Goal: Communication & Community: Ask a question

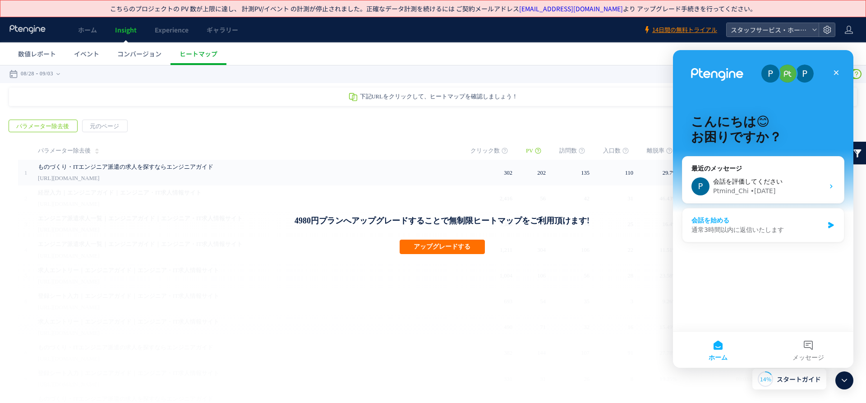
click at [833, 226] on icon "Intercom Messenger" at bounding box center [831, 224] width 8 height 7
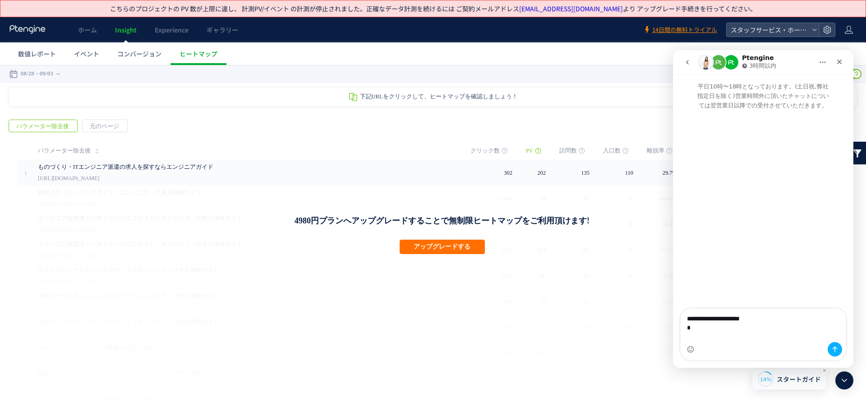
type textarea "**********"
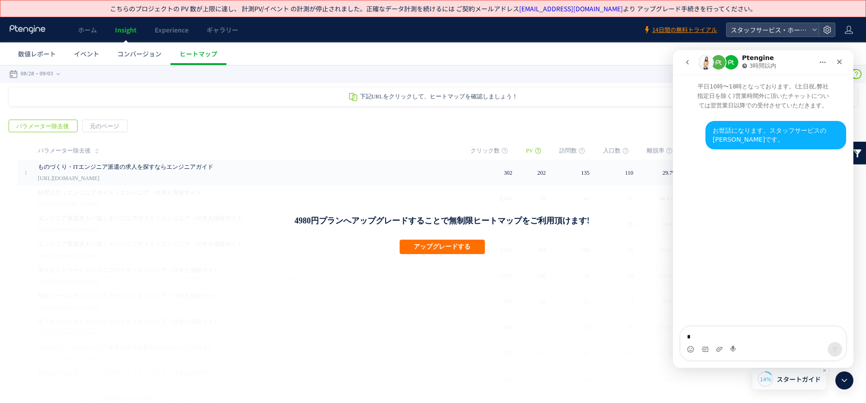
type textarea "*"
click at [819, 116] on div "お世話になります。スタッフサービスの[PERSON_NAME]です。 [PERSON_NAME] • 今" at bounding box center [763, 135] width 180 height 50
click at [811, 129] on div "お世話になります。スタッフサービスの[PERSON_NAME]です。" at bounding box center [775, 135] width 126 height 18
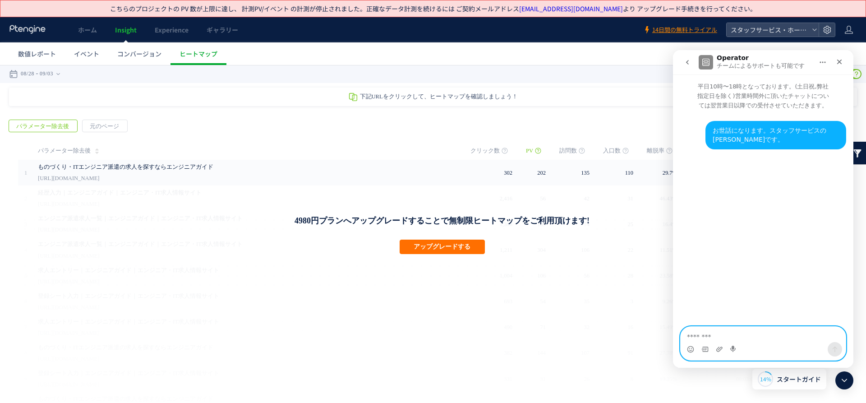
click at [716, 338] on textarea "メッセージ..." at bounding box center [762, 333] width 165 height 15
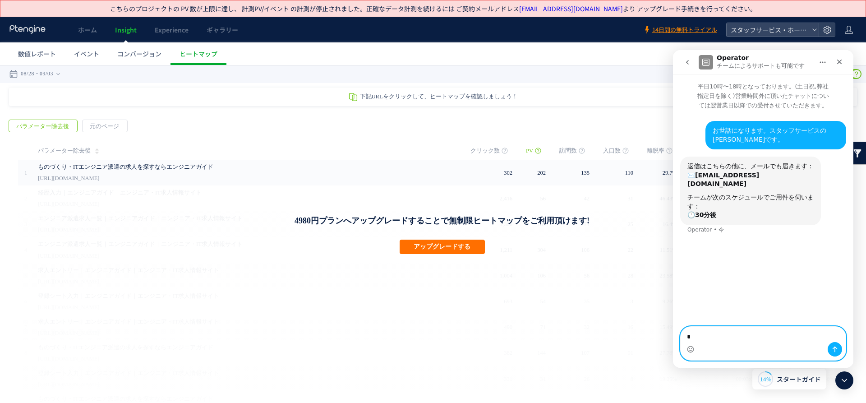
type textarea "*"
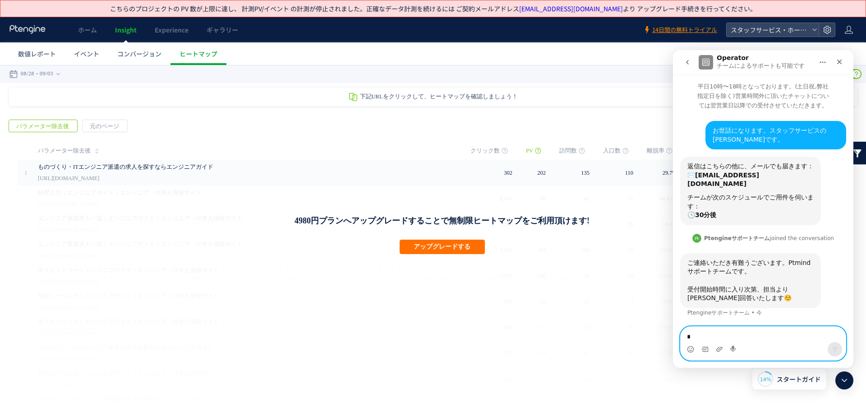
type textarea "*"
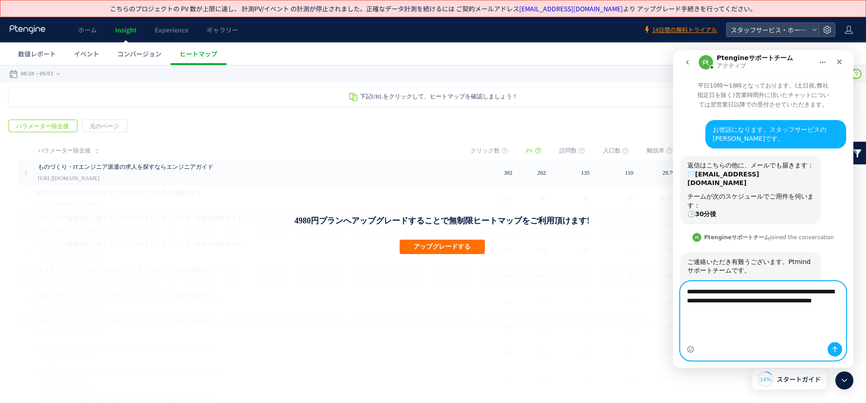
scroll to position [10, 0]
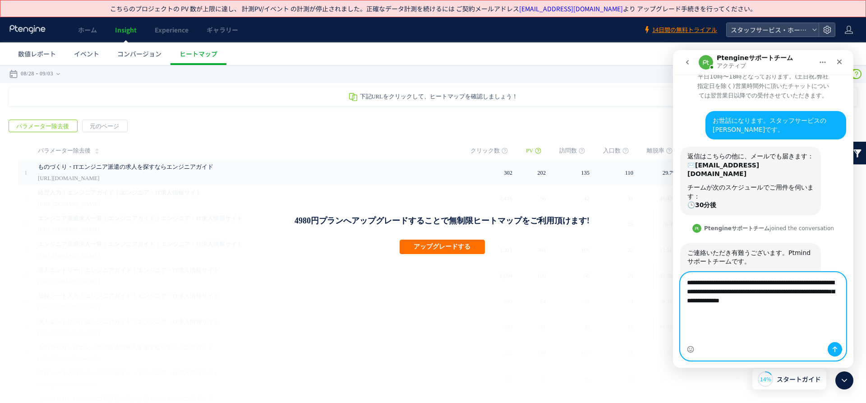
type textarea "**********"
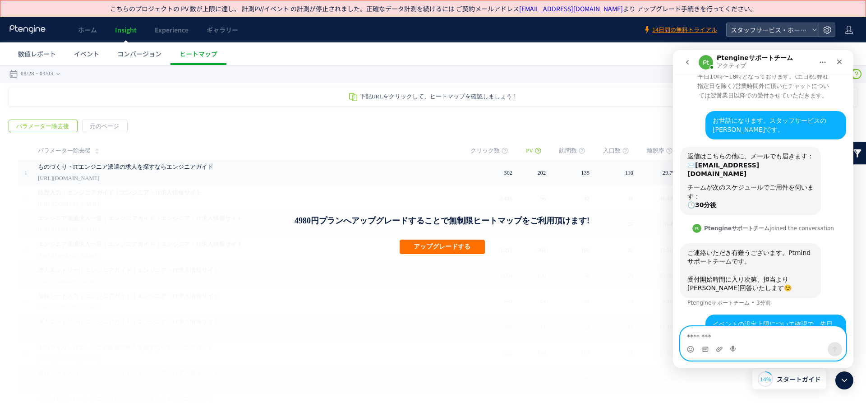
scroll to position [54, 0]
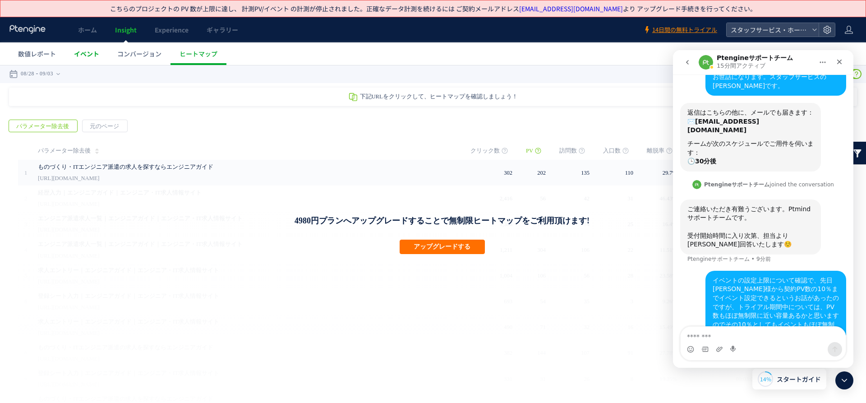
click at [83, 53] on span "イベント" at bounding box center [86, 53] width 25 height 9
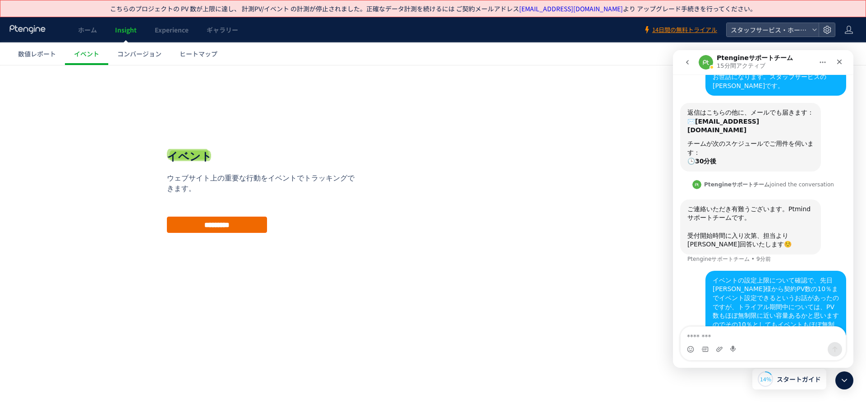
click at [193, 224] on input "*********" at bounding box center [217, 224] width 100 height 16
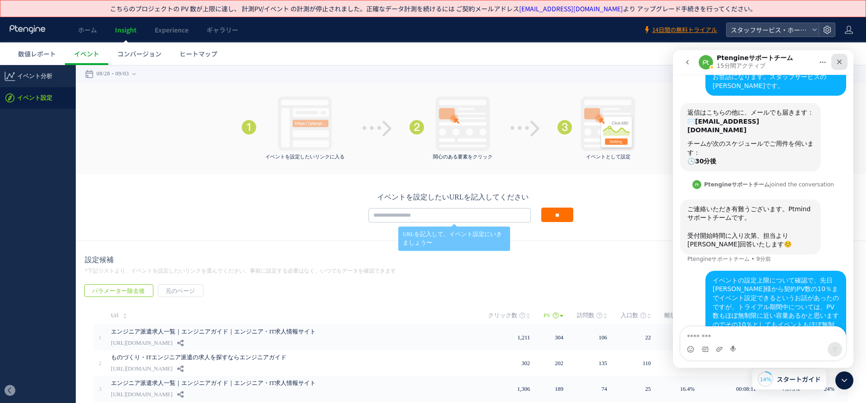
click at [836, 68] on div "クローズ" at bounding box center [839, 62] width 16 height 16
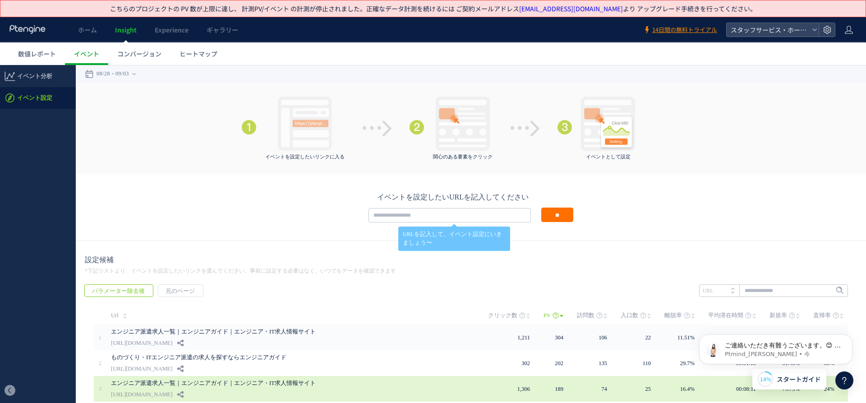
scroll to position [141, 0]
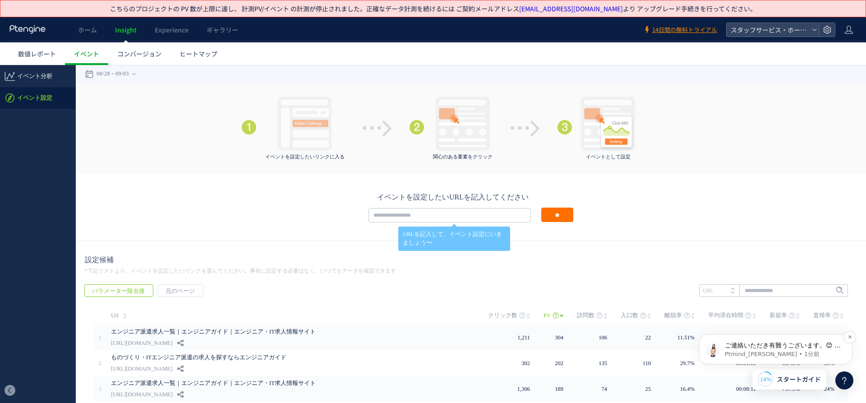
click at [770, 340] on div "ご連絡いただき有難うございます。😊 ご質問受付が完了しました。 本日中の回答を予定しておりますが [PERSON_NAME]回答いたしますのでしばらくお待ちく…" at bounding box center [776, 349] width 140 height 18
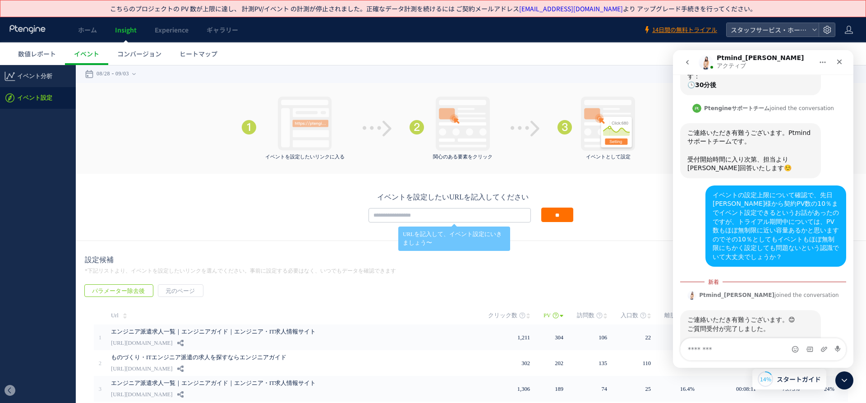
scroll to position [144, 0]
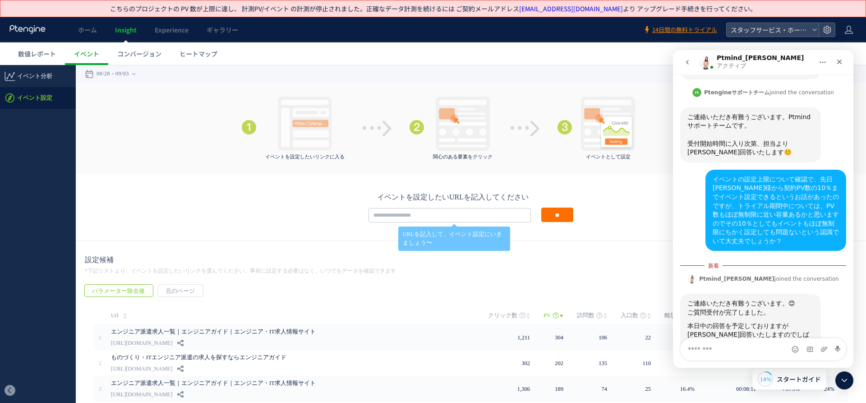
click at [687, 64] on icon "go back" at bounding box center [687, 62] width 3 height 5
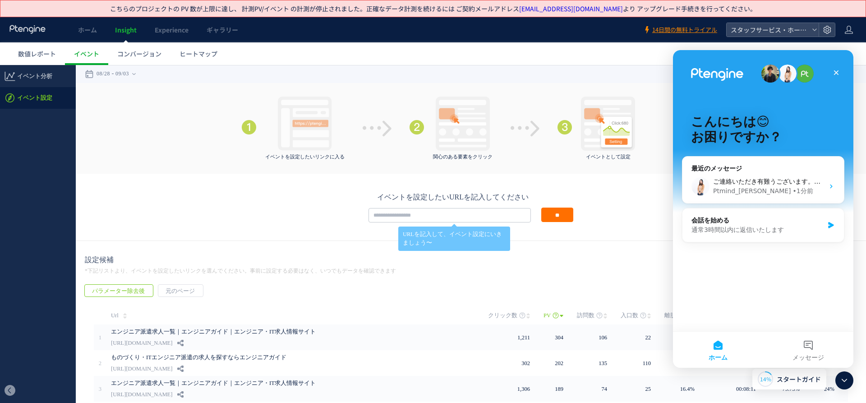
scroll to position [0, 0]
click at [828, 334] on button "メッセージ" at bounding box center [808, 349] width 90 height 36
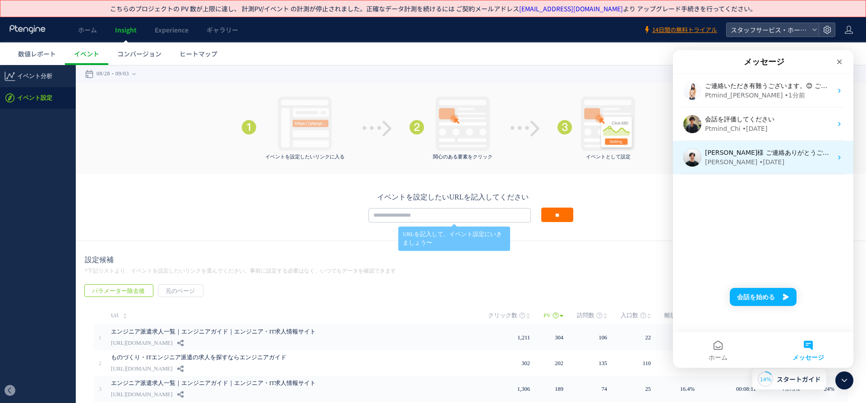
click at [750, 160] on div "[PERSON_NAME] • [DATE]" at bounding box center [768, 161] width 127 height 9
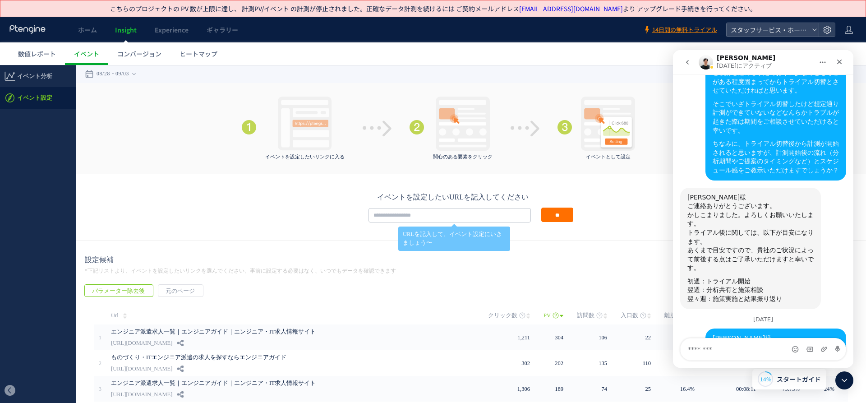
scroll to position [793, 0]
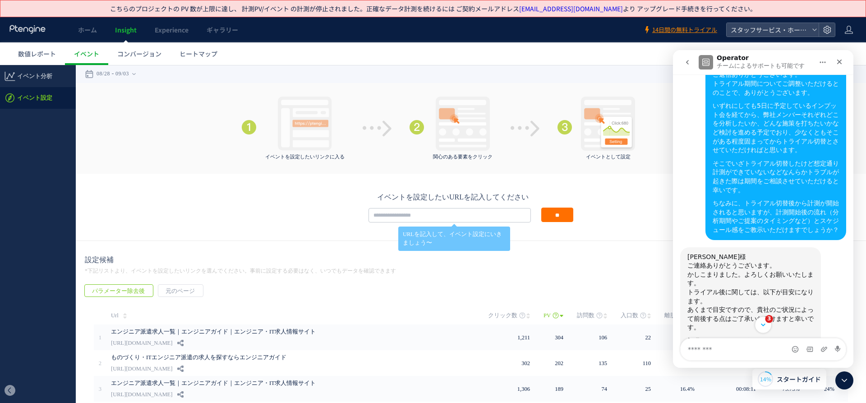
click at [763, 328] on icon "Scroll to bottom" at bounding box center [763, 325] width 8 height 8
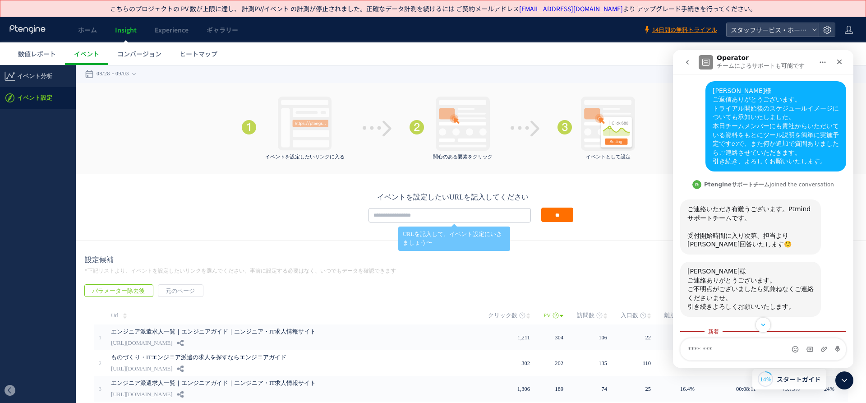
scroll to position [1175, 0]
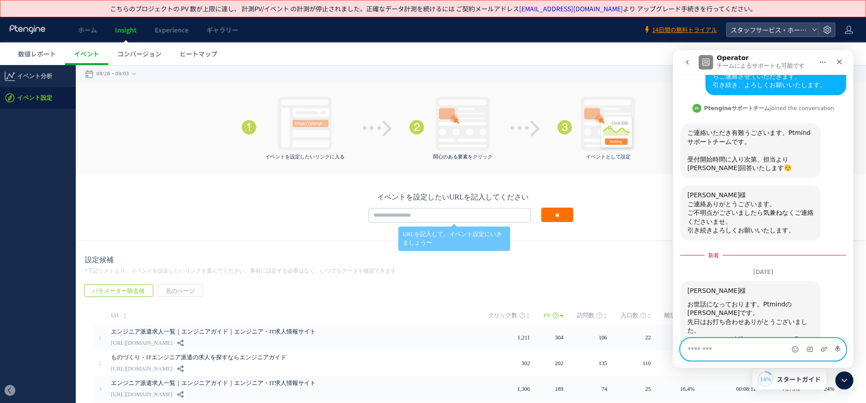
click at [719, 347] on textarea "メッセージ..." at bounding box center [762, 349] width 165 height 22
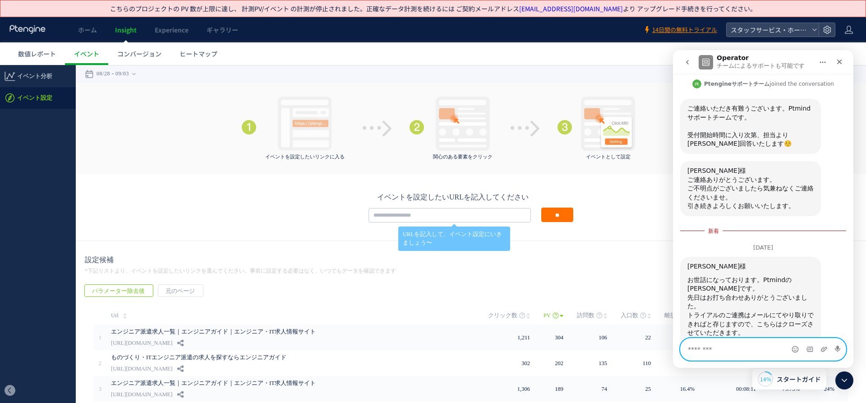
click at [724, 355] on textarea "メッセージ..." at bounding box center [762, 349] width 165 height 22
click at [693, 64] on button "go back" at bounding box center [687, 62] width 17 height 17
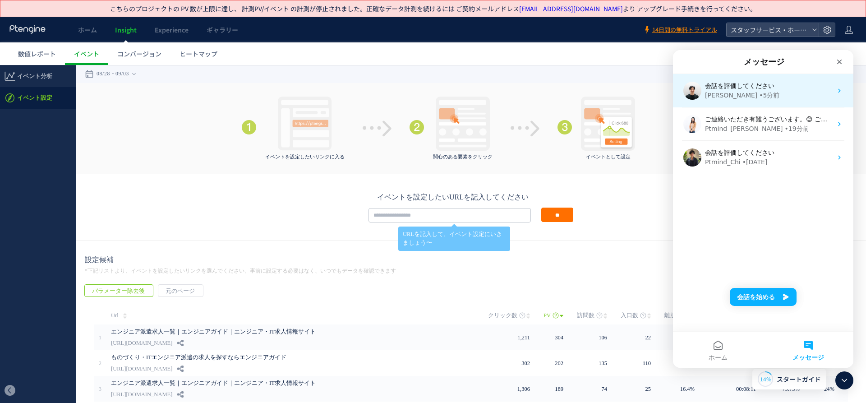
click at [751, 89] on span "会話を評価してください" at bounding box center [739, 85] width 69 height 7
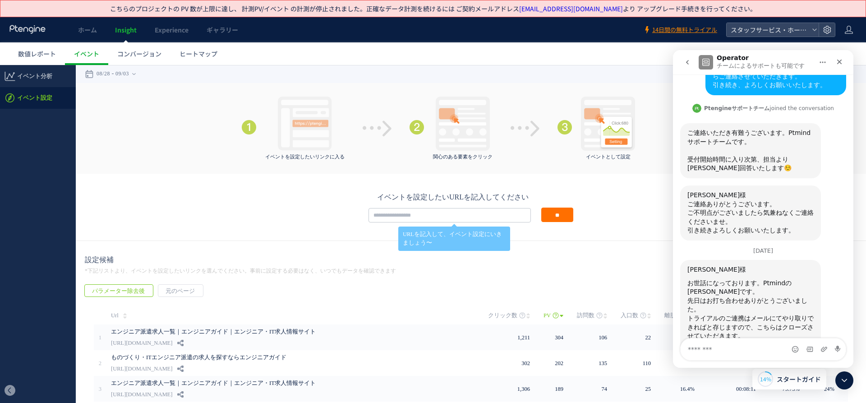
scroll to position [1178, 0]
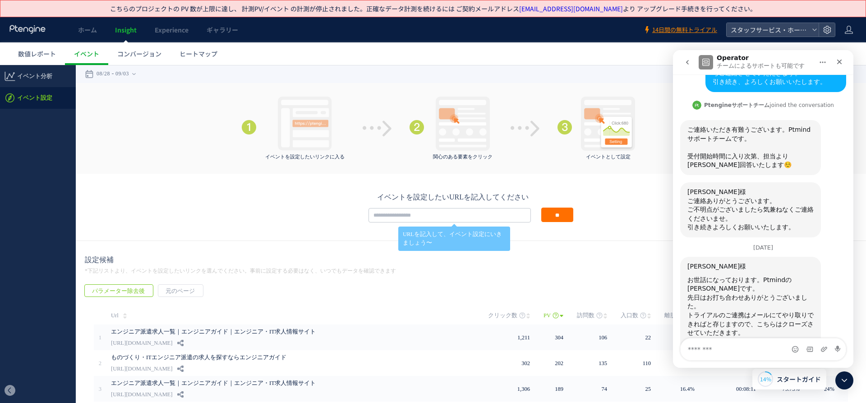
click at [691, 56] on button "go back" at bounding box center [687, 62] width 17 height 17
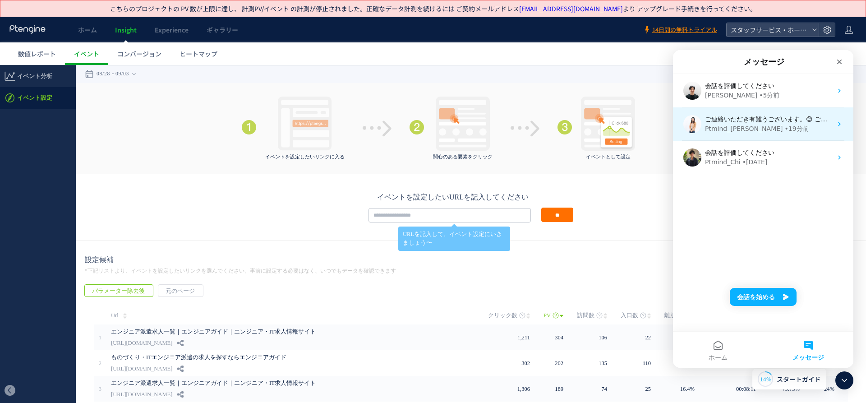
click at [723, 133] on div "Ptmind_[PERSON_NAME]" at bounding box center [744, 128] width 78 height 9
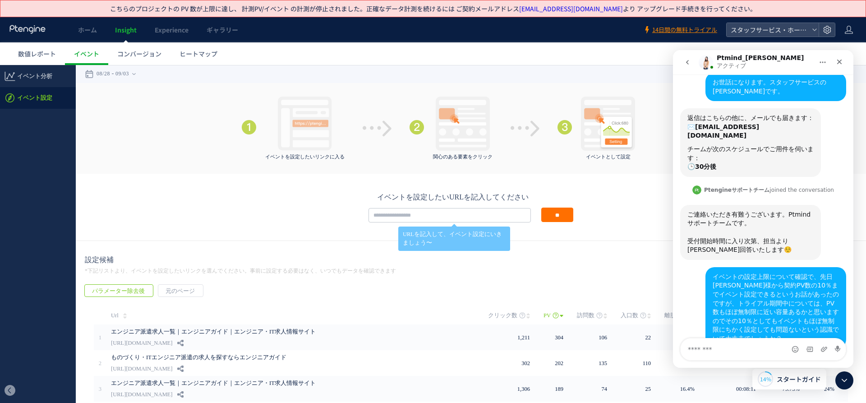
scroll to position [129, 0]
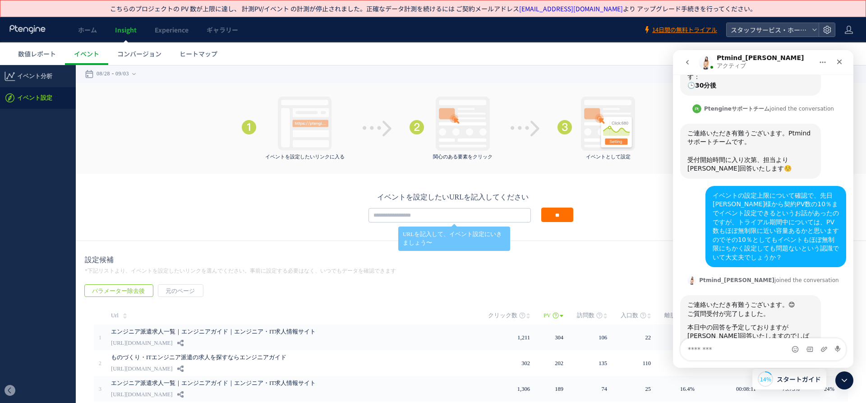
click at [684, 67] on button "go back" at bounding box center [687, 62] width 17 height 17
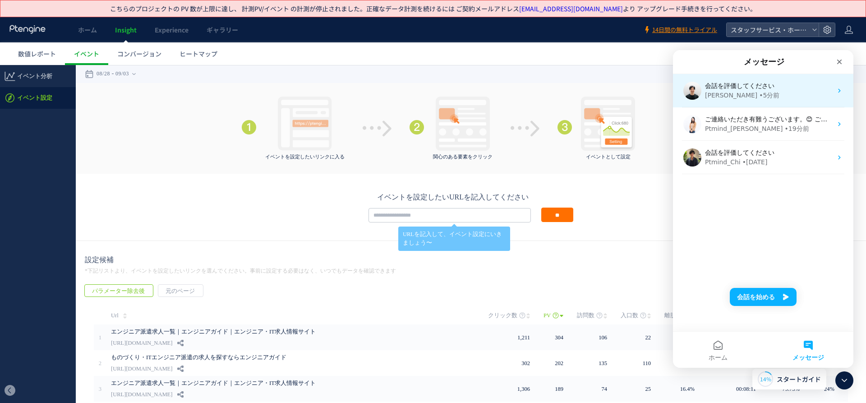
click at [759, 97] on div "• 5分前" at bounding box center [769, 95] width 20 height 9
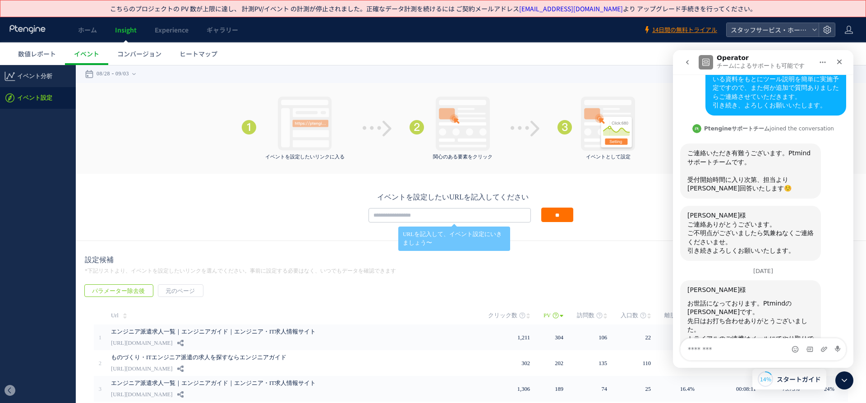
scroll to position [1178, 0]
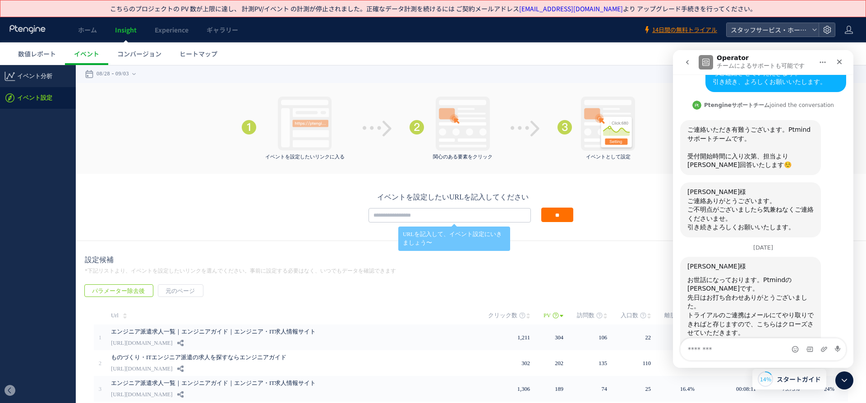
click at [711, 351] on textarea "メッセージ..." at bounding box center [762, 349] width 165 height 22
type textarea "*"
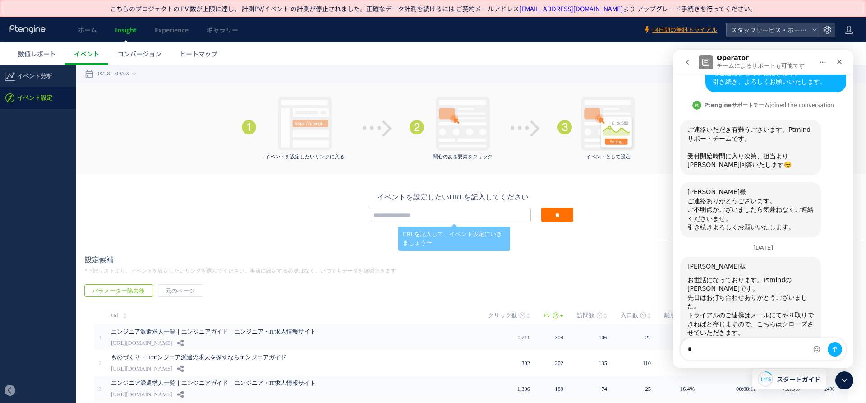
type textarea "*"
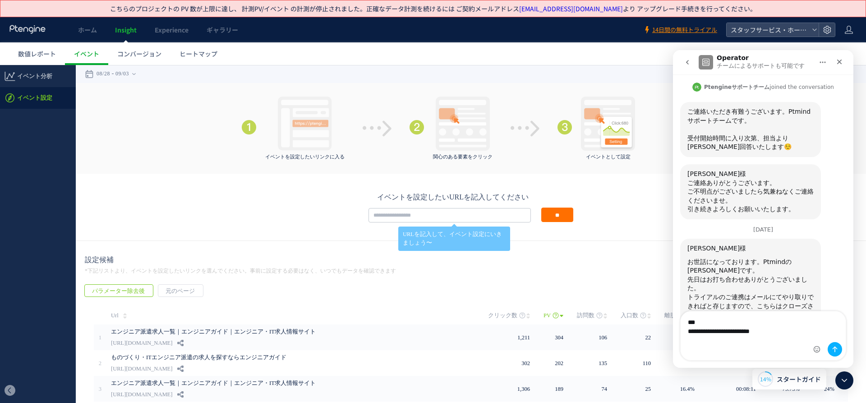
scroll to position [0, 0]
type textarea "**********"
drag, startPoint x: 794, startPoint y: 352, endPoint x: 378, endPoint y: 227, distance: 434.0
click at [673, 227] on html "Operator チームによるサポートも可能です 平日10時〜18時となっております。(土日祝,弊社指定日を除く)営業時間外に頂いたチャットについては翌営業日…" at bounding box center [763, 208] width 180 height 317
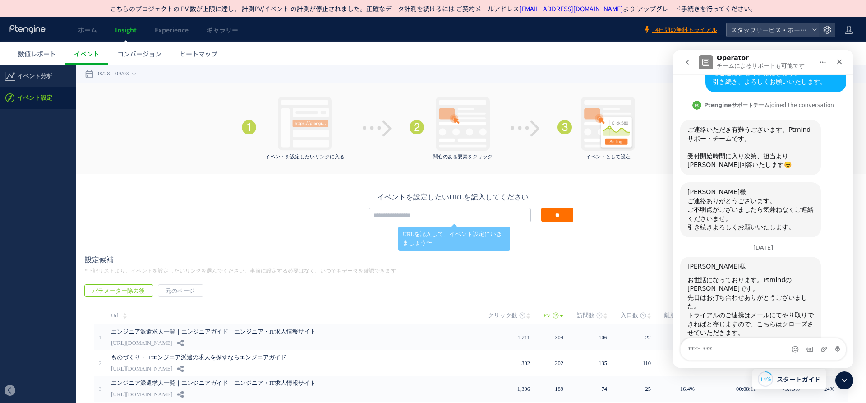
click at [688, 57] on button "go back" at bounding box center [687, 62] width 17 height 17
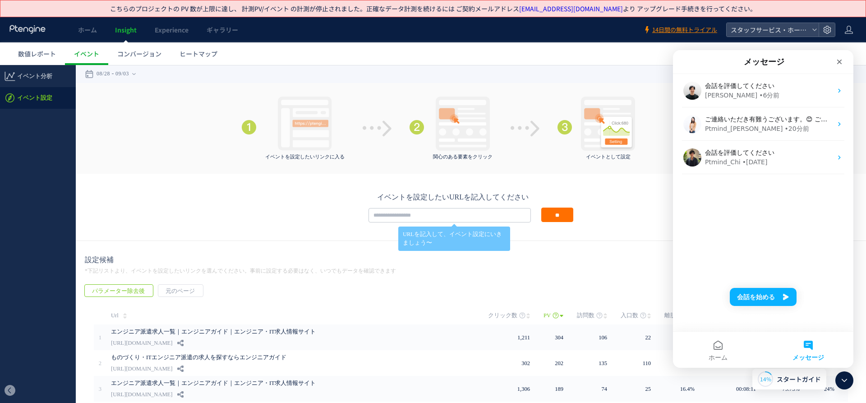
scroll to position [0, 0]
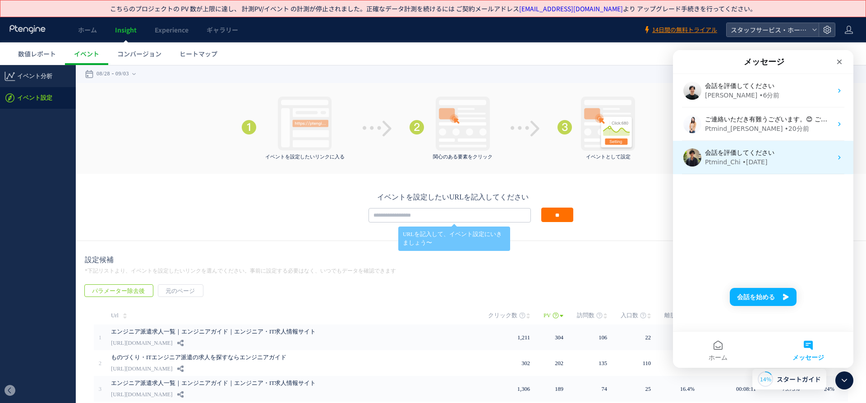
click at [735, 153] on span "会話を評価してください" at bounding box center [739, 152] width 69 height 7
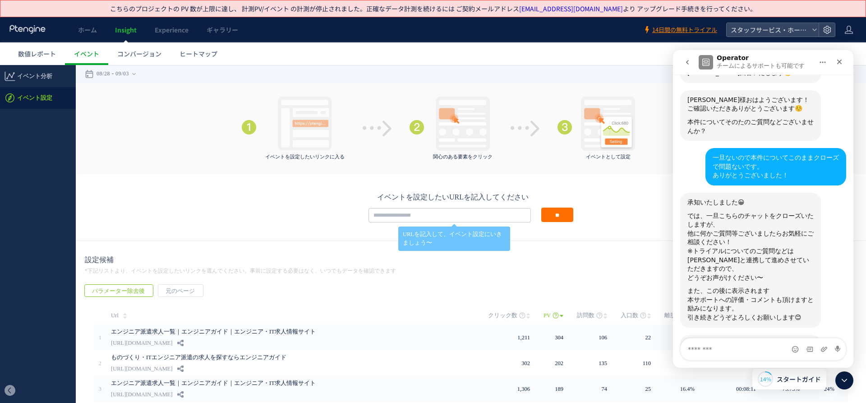
scroll to position [1268, 0]
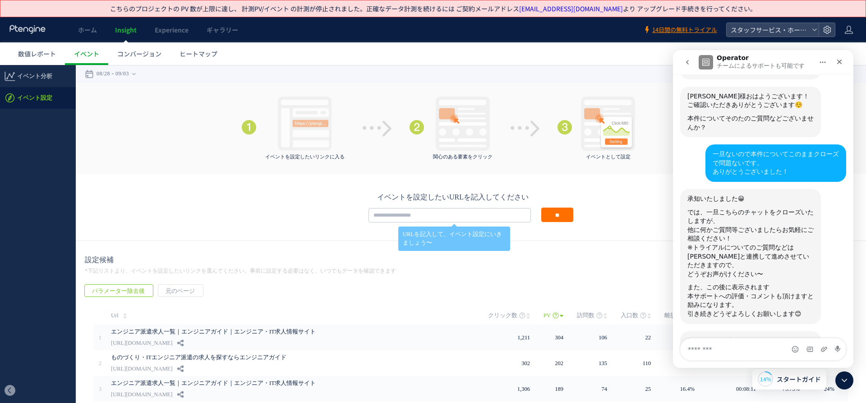
click at [683, 61] on button "go back" at bounding box center [687, 62] width 17 height 17
